Goal: Task Accomplishment & Management: Manage account settings

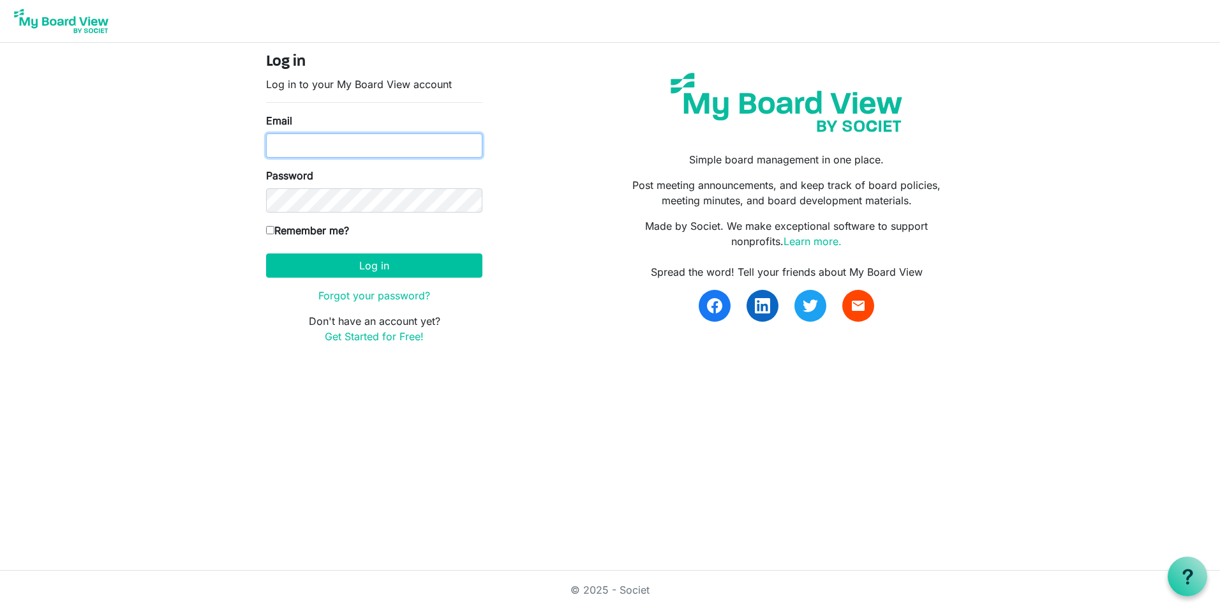
click at [349, 149] on input "Email" at bounding box center [374, 145] width 216 height 24
type input "[PERSON_NAME][EMAIL_ADDRESS][PERSON_NAME][DOMAIN_NAME]"
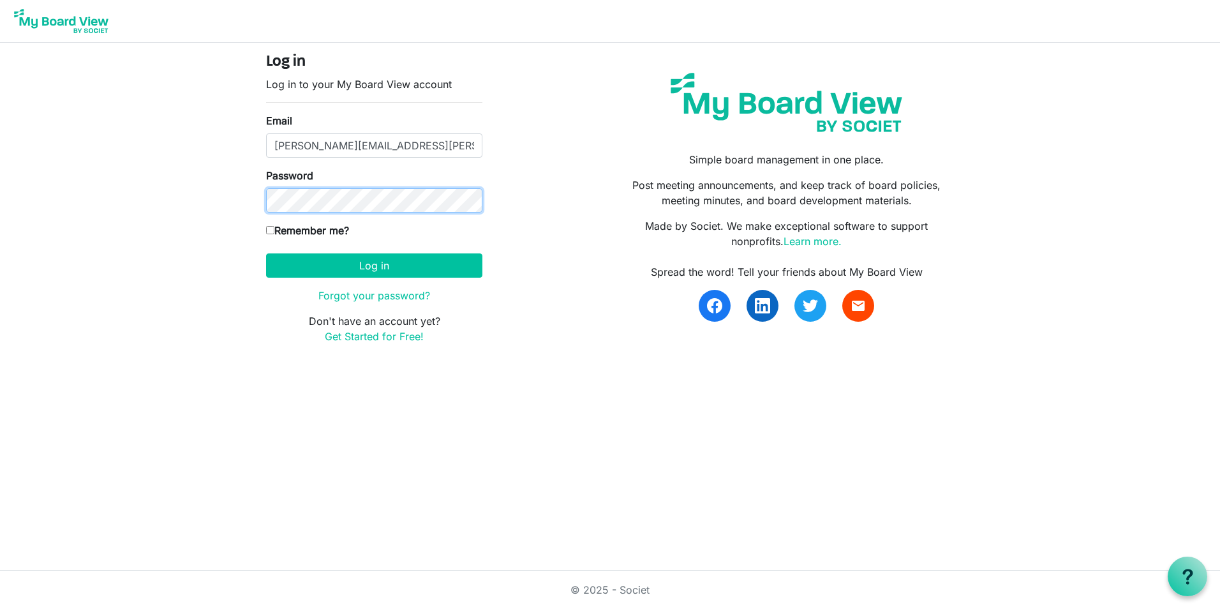
click at [266, 253] on button "Log in" at bounding box center [374, 265] width 216 height 24
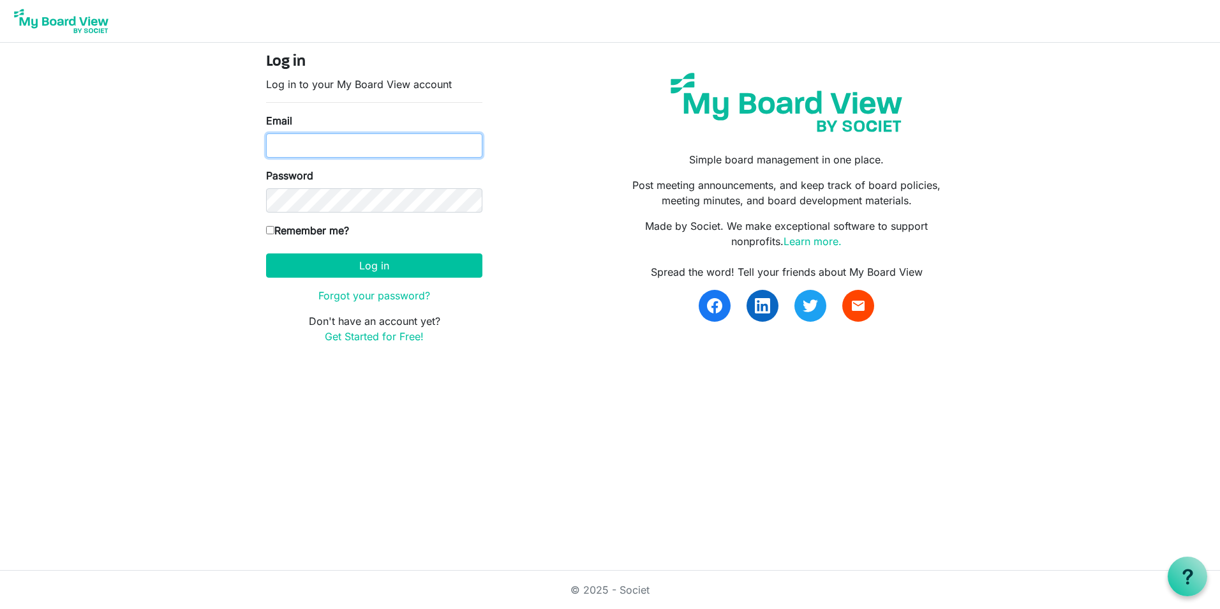
click at [352, 154] on input "Email" at bounding box center [374, 145] width 216 height 24
type input "[PERSON_NAME][EMAIL_ADDRESS][PERSON_NAME][DOMAIN_NAME]"
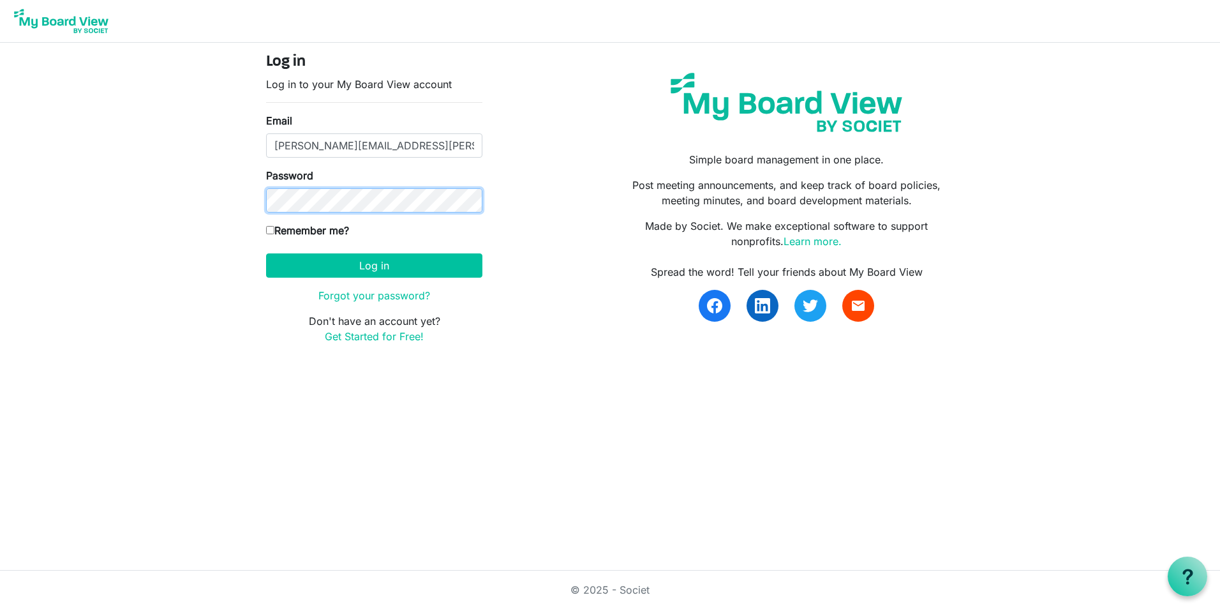
click at [266, 253] on button "Log in" at bounding box center [374, 265] width 216 height 24
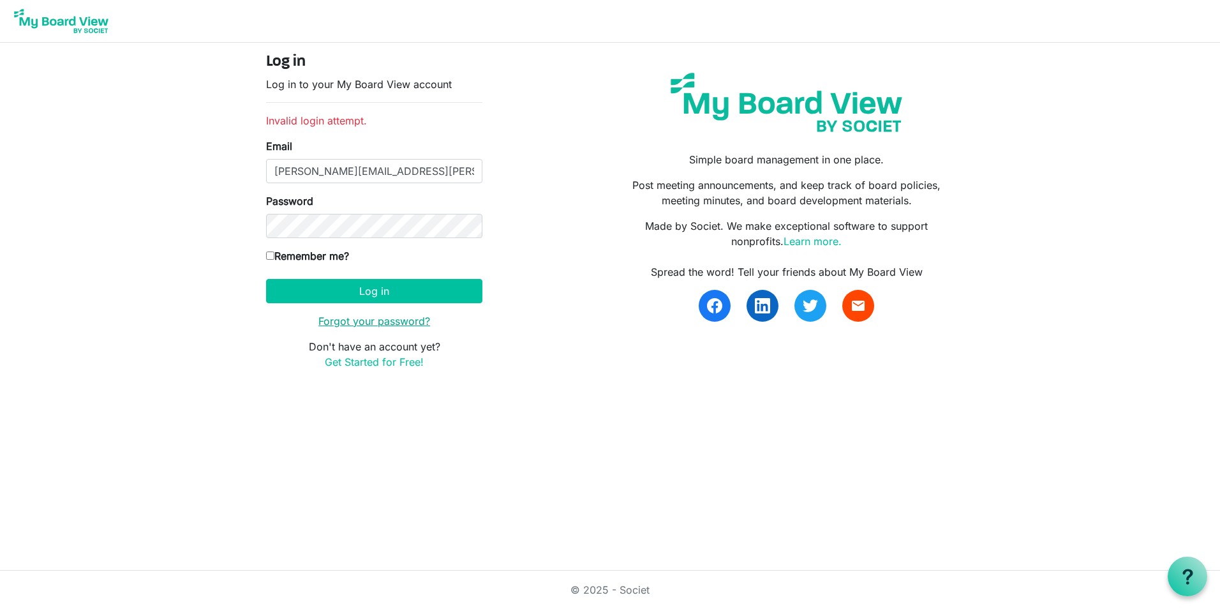
click at [359, 324] on link "Forgot your password?" at bounding box center [375, 321] width 112 height 13
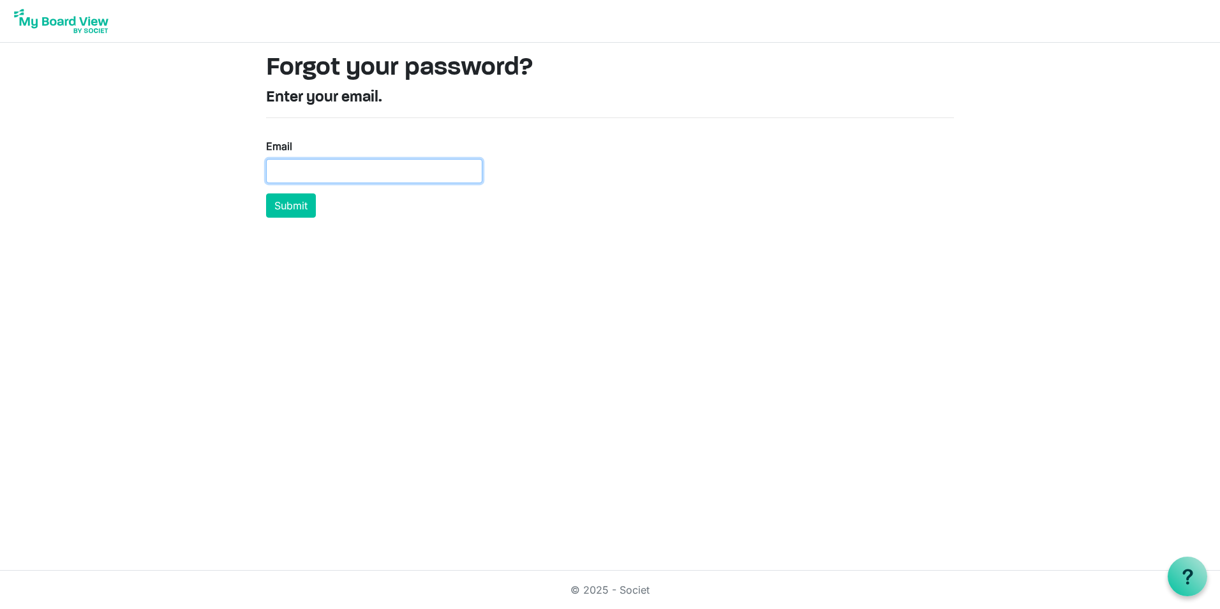
click at [335, 174] on input "Email" at bounding box center [374, 171] width 216 height 24
type input "[PERSON_NAME][EMAIL_ADDRESS][PERSON_NAME][DOMAIN_NAME]"
click at [285, 198] on button "Submit" at bounding box center [291, 205] width 50 height 24
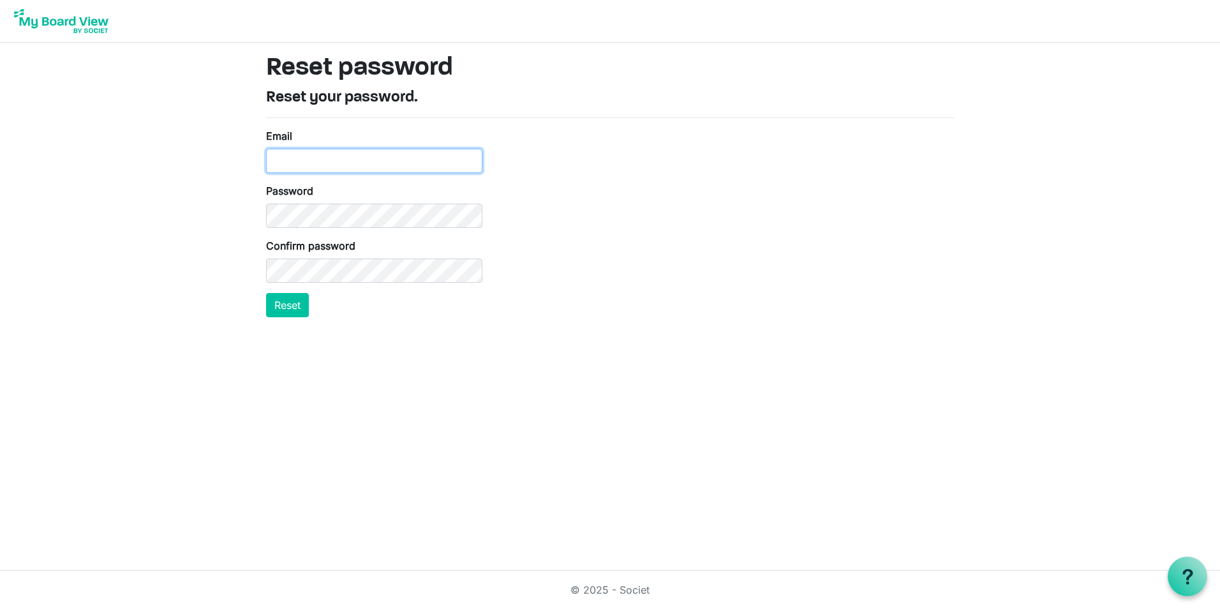
click at [334, 167] on input "Email" at bounding box center [374, 161] width 216 height 24
click at [337, 172] on input "[PERSON_NAME][EMAIL_ADDRESS][DOMAIN_NAME]" at bounding box center [374, 161] width 216 height 24
drag, startPoint x: 428, startPoint y: 160, endPoint x: 16, endPoint y: 115, distance: 414.8
click at [33, 120] on body "Reset password Reset your password. Email james@singlesourceins.com Password Co…" at bounding box center [610, 163] width 1220 height 327
type input "james.c.kellard@gmail.com"
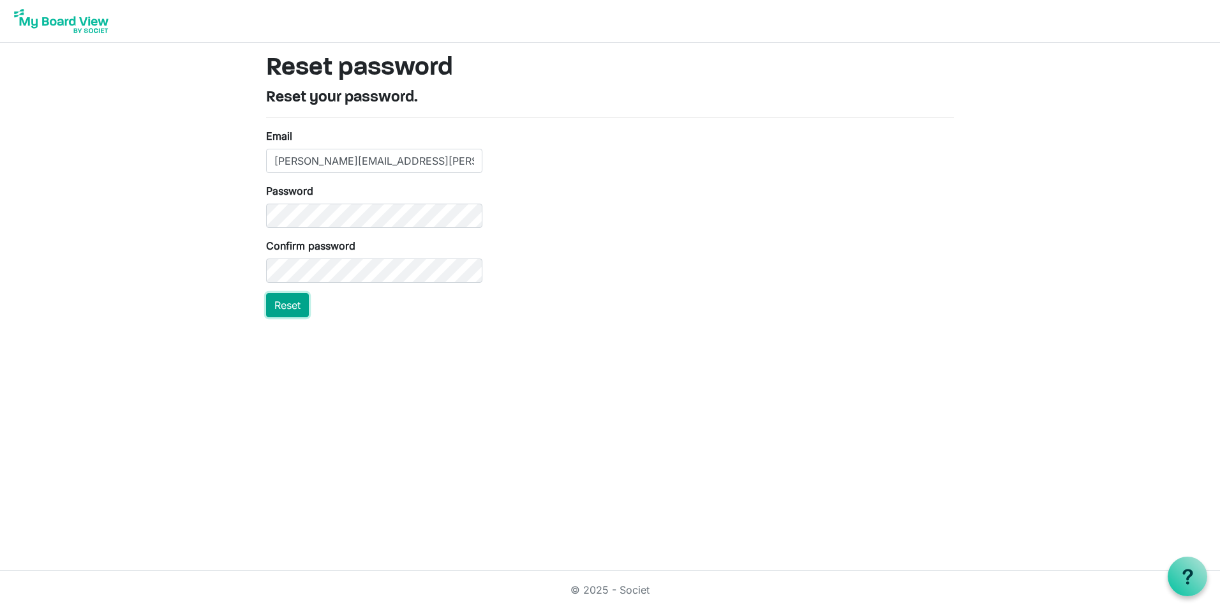
click at [290, 312] on button "Reset" at bounding box center [287, 305] width 43 height 24
